Goal: Check status: Check status

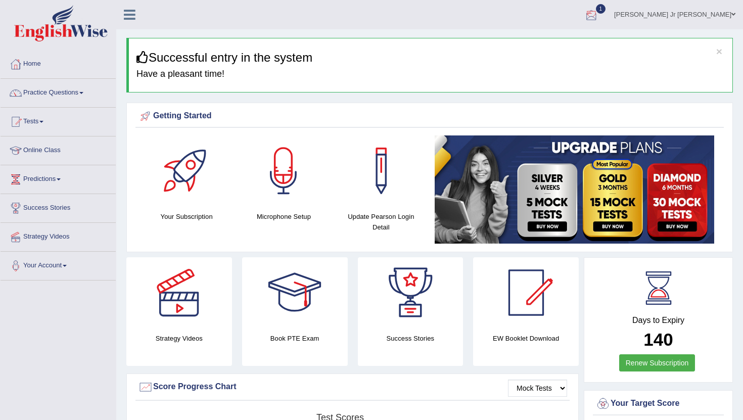
click at [599, 14] on div at bounding box center [591, 15] width 15 height 15
click at [540, 39] on span "EW3 [After [DATE]: New Format]" at bounding box center [514, 41] width 103 height 8
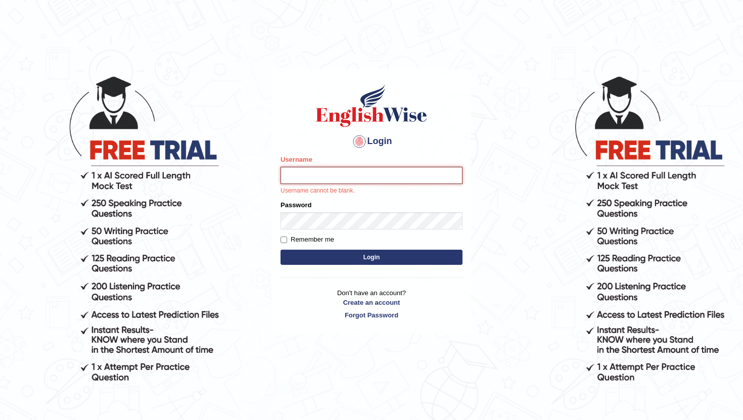
type input "Elson"
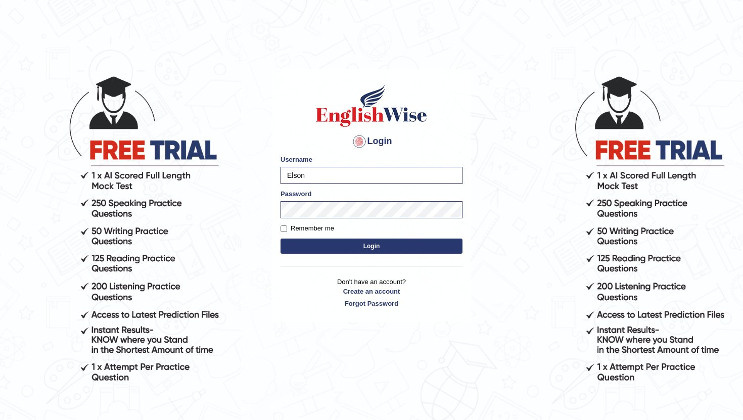
click at [375, 246] on button "Login" at bounding box center [371, 245] width 182 height 15
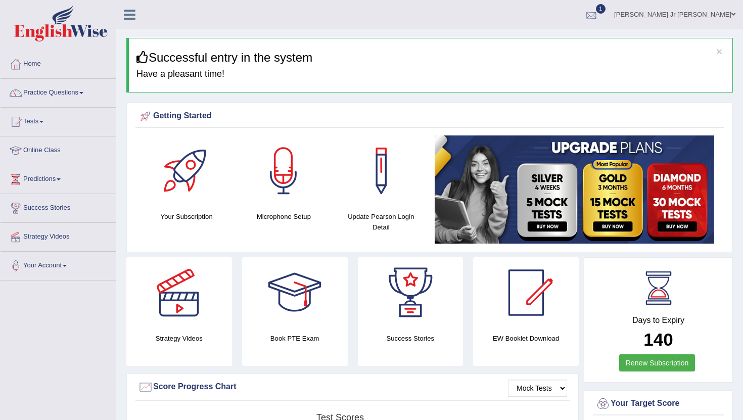
click at [599, 11] on div at bounding box center [591, 15] width 15 height 15
click at [566, 40] on span "EW3 [After [DATE]: New Format]" at bounding box center [514, 41] width 103 height 8
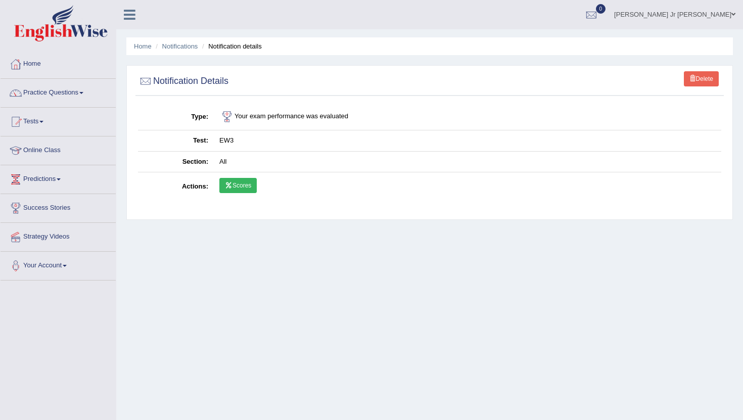
click at [247, 185] on link "Scores" at bounding box center [237, 185] width 37 height 15
click at [83, 35] on img at bounding box center [60, 23] width 93 height 36
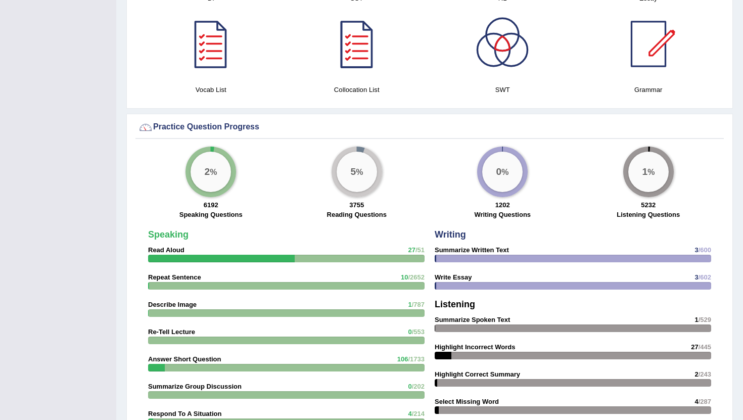
scroll to position [717, 0]
